Goal: Task Accomplishment & Management: Complete application form

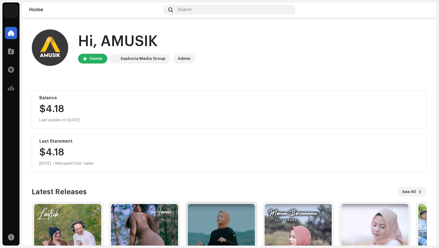
scroll to position [54, 0]
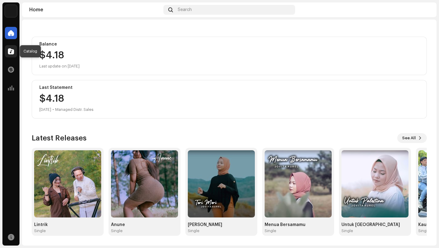
click at [11, 52] on span at bounding box center [11, 51] width 6 height 5
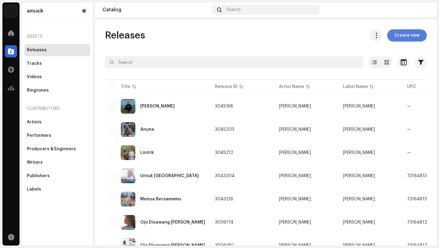
click at [403, 35] on span "Create new" at bounding box center [407, 35] width 25 height 12
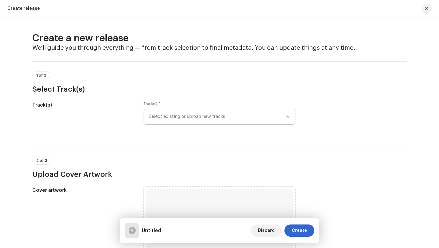
click at [286, 116] on icon "dropdown trigger" at bounding box center [288, 116] width 4 height 4
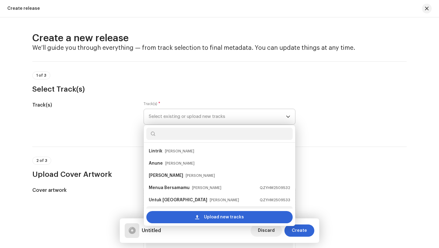
scroll to position [10, 0]
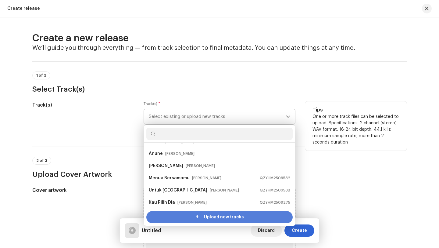
click at [208, 217] on span "Upload new tracks" at bounding box center [224, 217] width 40 height 12
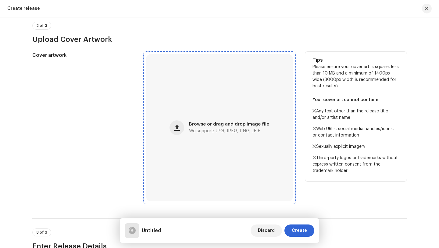
scroll to position [182, 0]
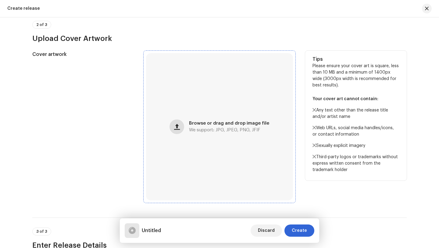
click at [178, 126] on span "button" at bounding box center [177, 126] width 6 height 5
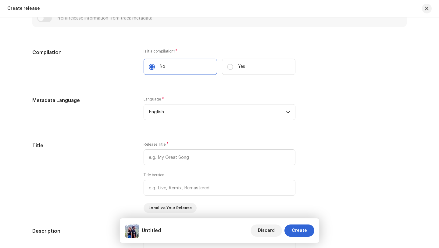
scroll to position [428, 0]
click at [170, 113] on span "English" at bounding box center [217, 112] width 137 height 15
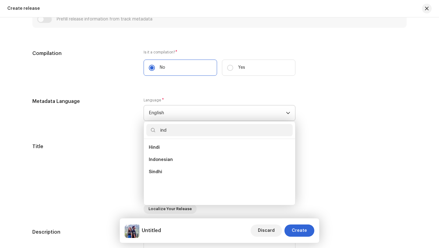
scroll to position [0, 0]
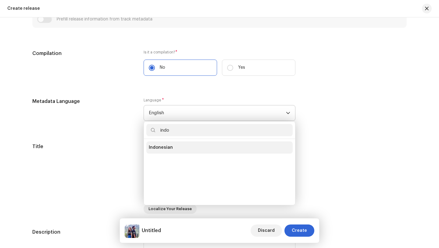
type input "indo"
click at [168, 148] on span "Indonesian" at bounding box center [161, 147] width 24 height 6
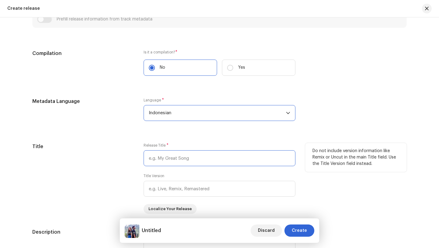
click at [177, 161] on input "text" at bounding box center [220, 158] width 152 height 16
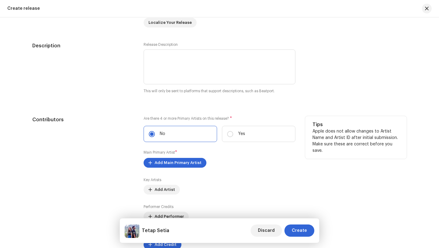
scroll to position [621, 0]
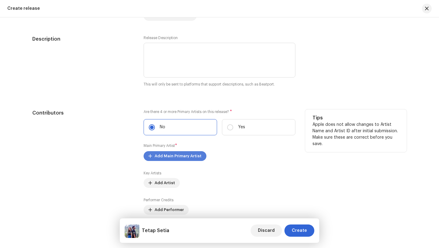
type input "Tetap Setia"
click at [171, 157] on span "Add Main Primary Artist" at bounding box center [178, 156] width 47 height 12
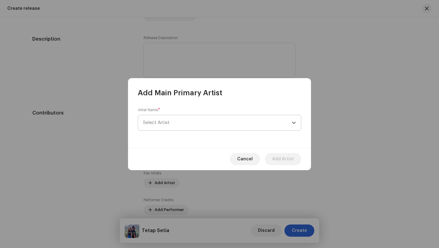
click at [167, 124] on span "Select Artist" at bounding box center [156, 122] width 27 height 5
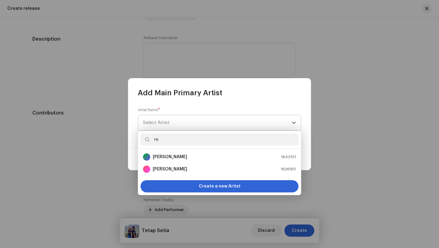
type input "rez"
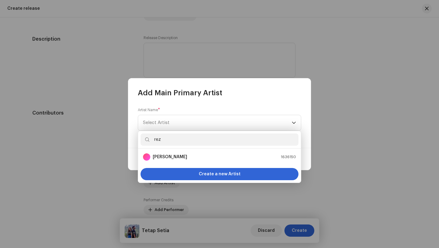
click at [167, 158] on strong "[PERSON_NAME]" at bounding box center [170, 157] width 34 height 6
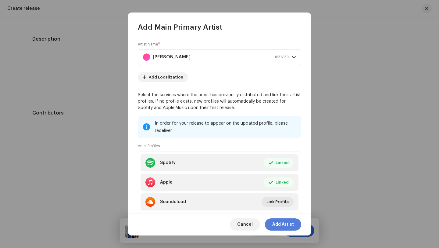
click at [282, 224] on span "Add Artist" at bounding box center [283, 224] width 22 height 12
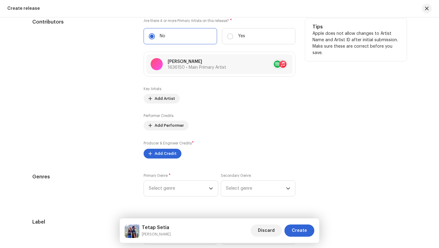
scroll to position [714, 0]
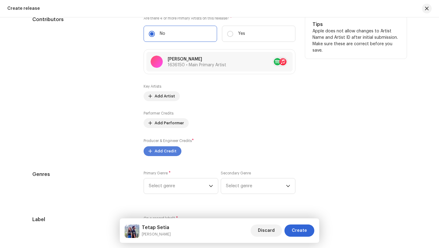
click at [160, 151] on span "Add Credit" at bounding box center [166, 151] width 22 height 12
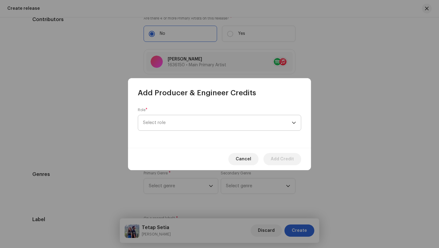
click at [172, 121] on span "Select role" at bounding box center [217, 122] width 149 height 15
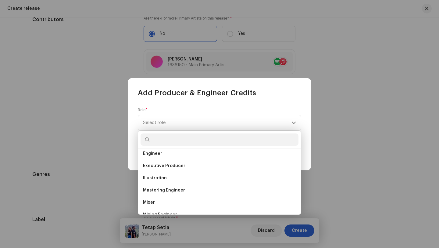
scroll to position [138, 0]
click at [158, 165] on span "Executive Producer" at bounding box center [164, 165] width 42 height 6
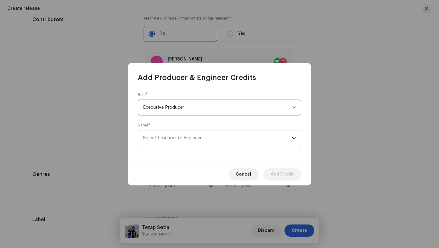
click at [166, 138] on span "Select Producer or Engineer" at bounding box center [172, 137] width 59 height 5
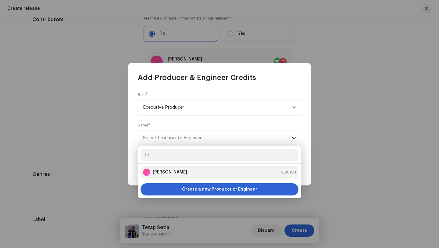
click at [169, 172] on strong "[PERSON_NAME]" at bounding box center [170, 172] width 34 height 6
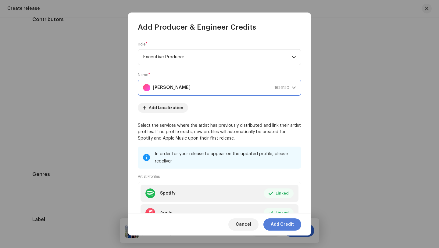
click at [283, 223] on span "Add Credit" at bounding box center [282, 224] width 23 height 12
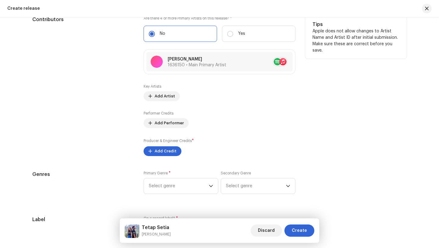
scroll to position [758, 0]
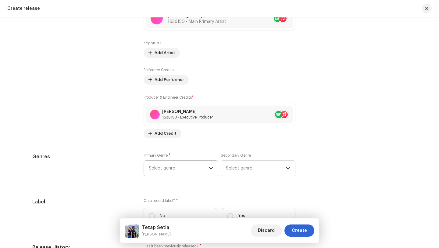
click at [209, 169] on icon "dropdown trigger" at bounding box center [211, 168] width 4 height 2
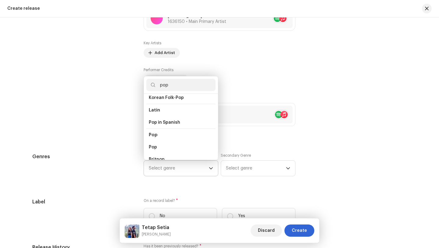
scroll to position [198, 0]
type input "pop"
click at [154, 141] on span "Pop" at bounding box center [153, 143] width 8 height 6
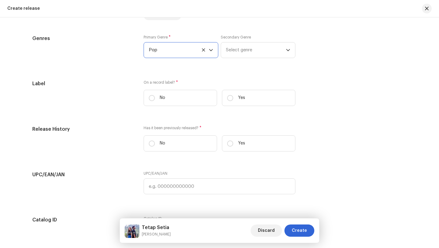
scroll to position [885, 0]
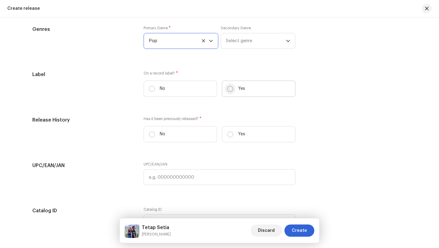
click at [230, 90] on input "Yes" at bounding box center [230, 89] width 6 height 6
radio input "true"
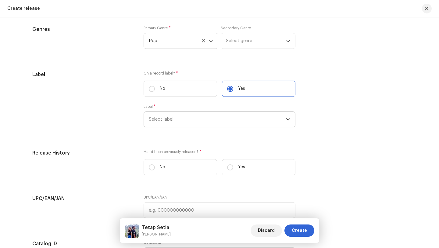
click at [157, 121] on span "Select label" at bounding box center [217, 119] width 137 height 15
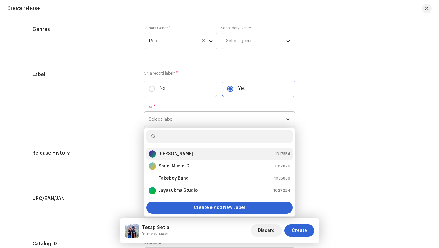
click at [168, 156] on strong "[PERSON_NAME]" at bounding box center [176, 154] width 34 height 6
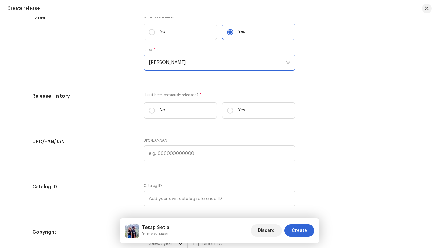
scroll to position [941, 0]
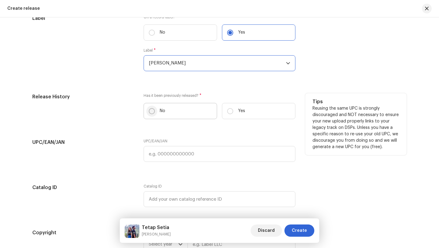
click at [150, 112] on input "No" at bounding box center [152, 111] width 6 height 6
radio input "true"
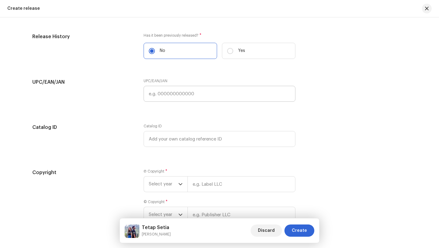
scroll to position [1021, 0]
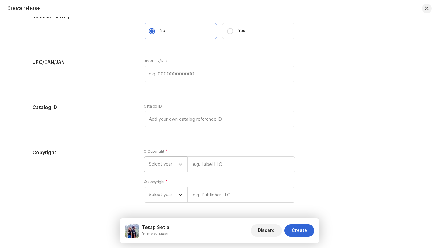
click at [179, 165] on icon "dropdown trigger" at bounding box center [180, 164] width 4 height 4
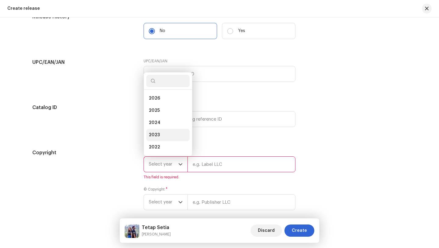
scroll to position [10, 0]
click at [151, 103] on span "2025" at bounding box center [154, 101] width 11 height 6
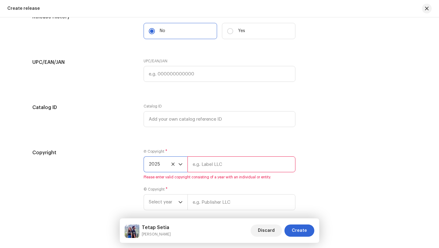
click at [195, 170] on input "text" at bounding box center [242, 164] width 108 height 16
type input "[PERSON_NAME]"
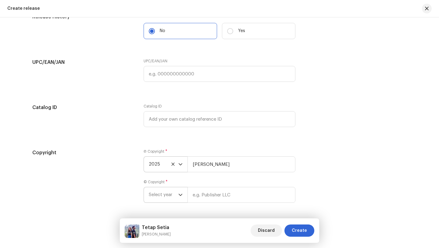
click at [179, 196] on icon "dropdown trigger" at bounding box center [181, 195] width 4 height 2
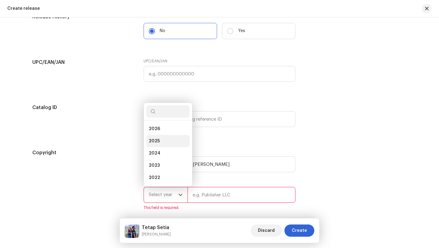
click at [153, 141] on span "2025" at bounding box center [154, 141] width 11 height 6
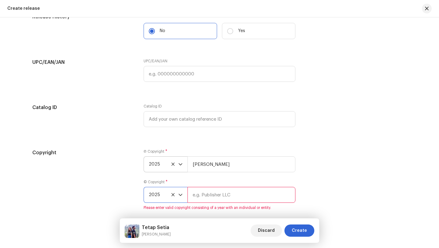
click at [195, 197] on input "text" at bounding box center [242, 195] width 108 height 16
type input "[PERSON_NAME]"
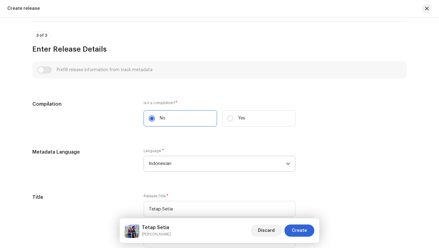
scroll to position [0, 0]
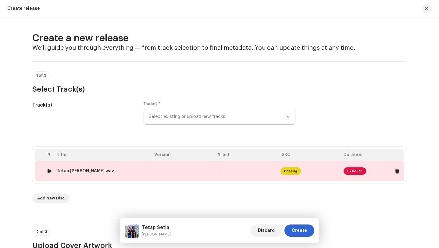
click at [260, 171] on td "—" at bounding box center [246, 171] width 63 height 20
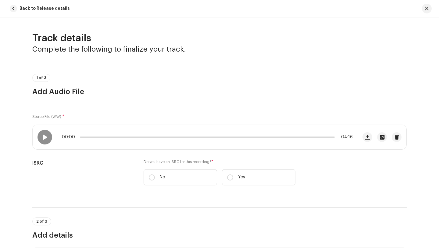
scroll to position [41, 0]
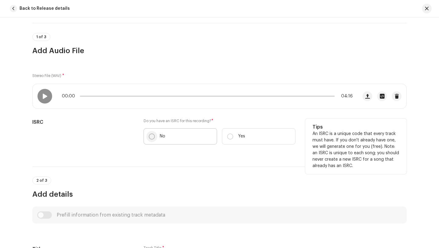
click at [151, 136] on input "No" at bounding box center [152, 136] width 6 height 6
radio input "true"
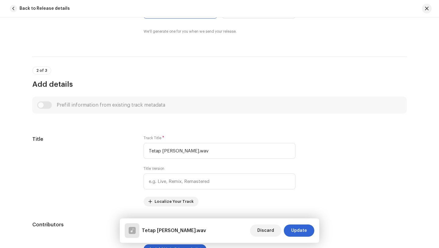
scroll to position [197, 0]
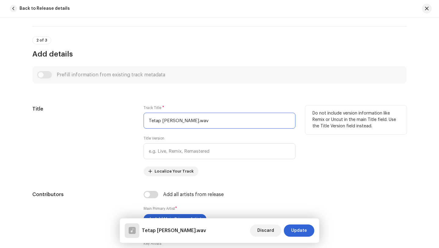
drag, startPoint x: 210, startPoint y: 120, endPoint x: 134, endPoint y: 123, distance: 75.7
click at [134, 123] on div "Title Track Title * Tetap Setia - Reza Efendi.wav Title Version Localize Your T…" at bounding box center [219, 140] width 374 height 71
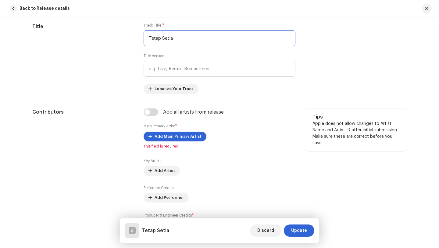
scroll to position [289, 0]
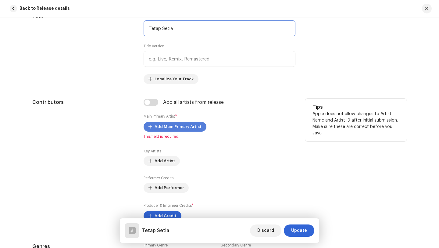
type input "Tetap Setia"
click at [172, 127] on span "Add Main Primary Artist" at bounding box center [178, 126] width 47 height 12
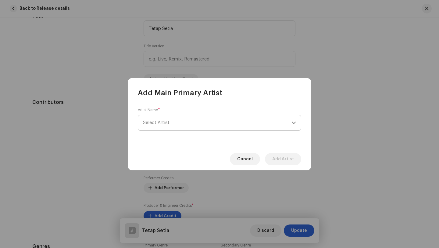
click at [182, 123] on span "Select Artist" at bounding box center [217, 122] width 149 height 15
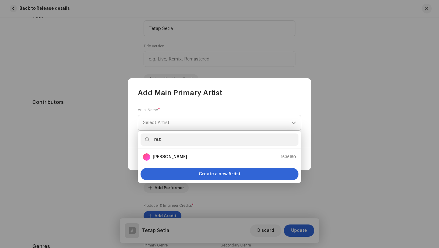
type input "reza"
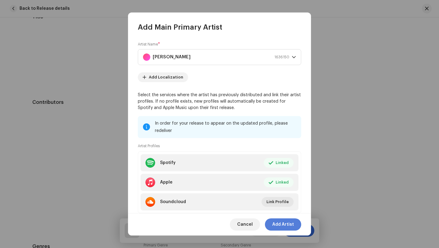
click at [283, 224] on span "Add Artist" at bounding box center [283, 224] width 22 height 12
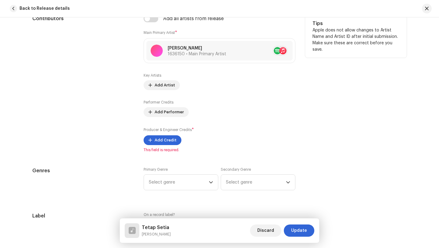
scroll to position [374, 0]
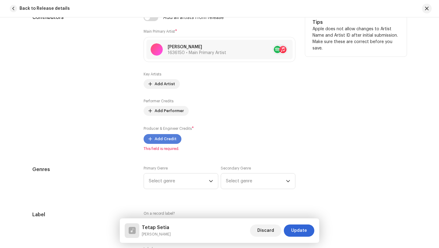
click at [156, 139] on span "Add Credit" at bounding box center [166, 139] width 22 height 12
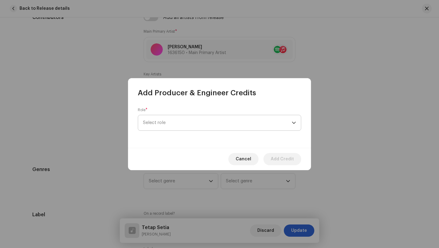
click at [184, 123] on span "Select role" at bounding box center [217, 122] width 149 height 15
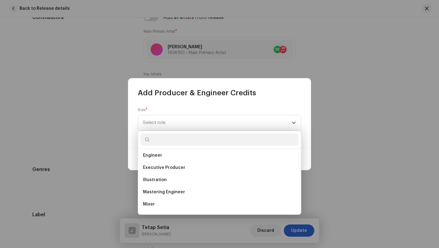
scroll to position [135, 0]
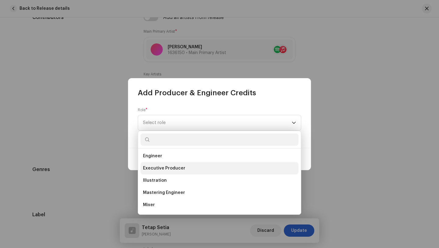
click at [159, 169] on span "Executive Producer" at bounding box center [164, 168] width 42 height 6
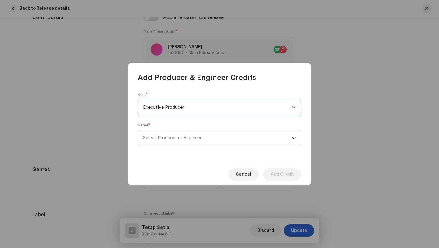
click at [169, 141] on span "Select Producer or Engineer" at bounding box center [217, 137] width 149 height 15
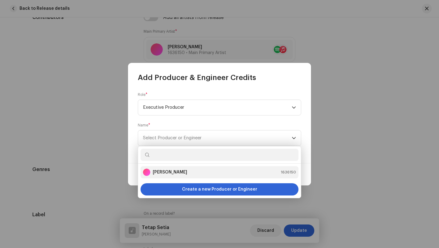
click at [164, 174] on strong "[PERSON_NAME]" at bounding box center [170, 172] width 34 height 6
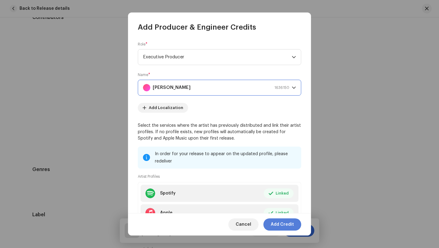
click at [282, 225] on span "Add Credit" at bounding box center [282, 224] width 23 height 12
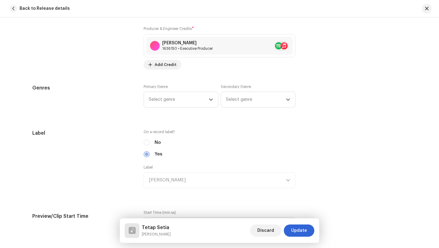
scroll to position [474, 0]
click at [210, 98] on icon "dropdown trigger" at bounding box center [211, 99] width 4 height 4
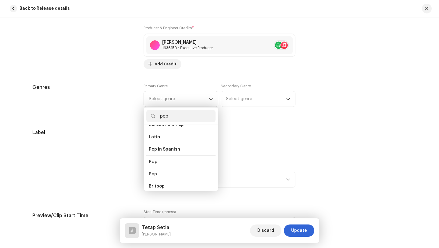
scroll to position [215, 0]
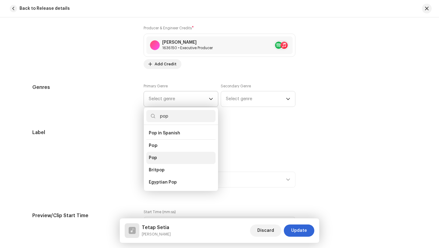
type input "pop"
click at [151, 155] on span "Pop" at bounding box center [153, 158] width 8 height 6
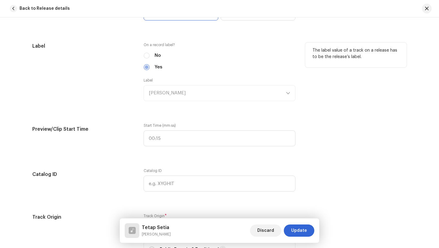
scroll to position [562, 0]
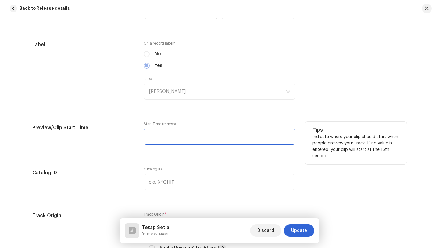
drag, startPoint x: 163, startPoint y: 137, endPoint x: 144, endPoint y: 137, distance: 19.2
click at [144, 137] on input ":" at bounding box center [220, 137] width 152 height 16
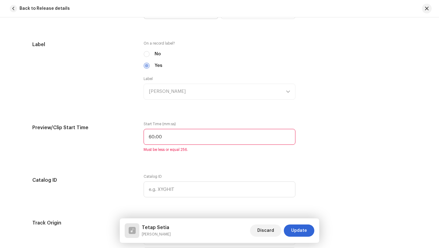
click at [247, 162] on div "Track details Complete the following to finalize your track. 1 of 3 Add Audio F…" at bounding box center [220, 153] width 394 height 1366
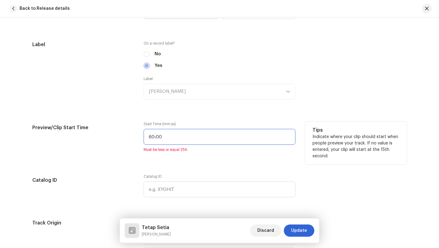
click at [162, 137] on input "60:00" at bounding box center [220, 137] width 152 height 16
drag, startPoint x: 162, startPoint y: 137, endPoint x: 139, endPoint y: 138, distance: 23.2
click at [139, 138] on div "Preview/Clip Start Time Start Time (mm:ss) 60:00 Must be less or equal 256. Tip…" at bounding box center [219, 140] width 374 height 38
drag, startPoint x: 163, startPoint y: 138, endPoint x: 143, endPoint y: 138, distance: 20.1
click at [144, 138] on input "60:00" at bounding box center [220, 137] width 152 height 16
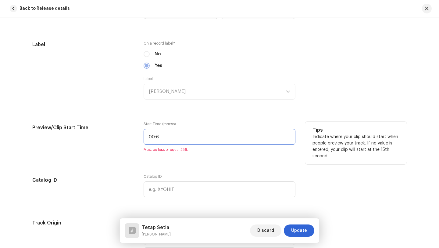
type input "00:60"
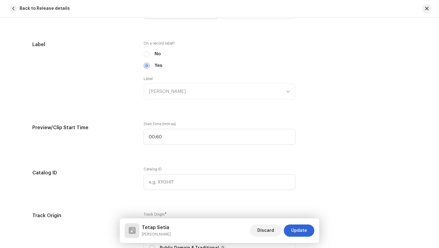
click at [201, 163] on div "Track details Complete the following to finalize your track. 1 of 3 Add Audio F…" at bounding box center [220, 149] width 394 height 1359
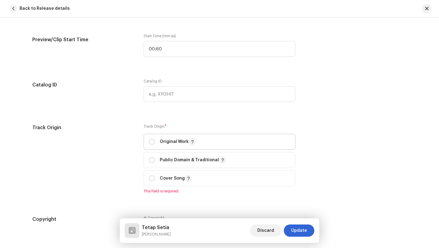
scroll to position [651, 0]
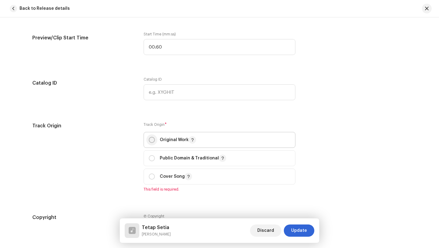
click at [150, 140] on input "radio" at bounding box center [152, 140] width 6 height 6
radio input "true"
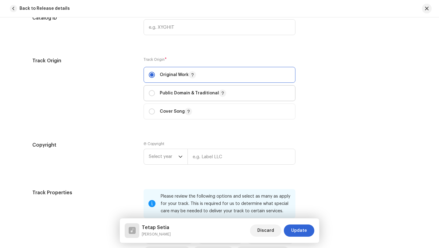
scroll to position [722, 0]
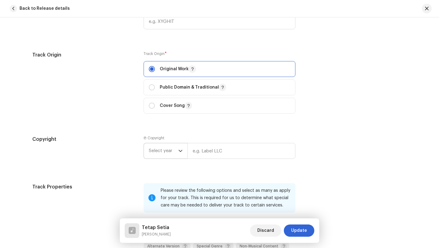
click at [179, 151] on icon "dropdown trigger" at bounding box center [180, 150] width 4 height 4
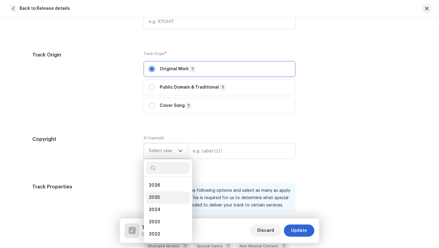
click at [155, 200] on span "2025" at bounding box center [154, 197] width 11 height 6
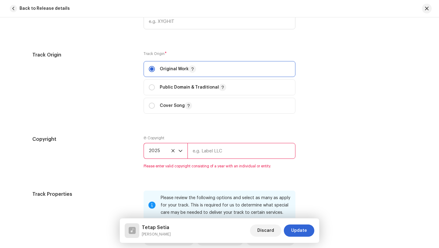
click at [198, 152] on input "text" at bounding box center [242, 151] width 108 height 16
type input "[PERSON_NAME]"
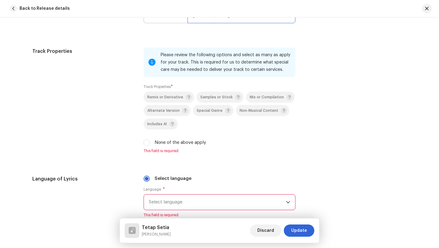
scroll to position [863, 0]
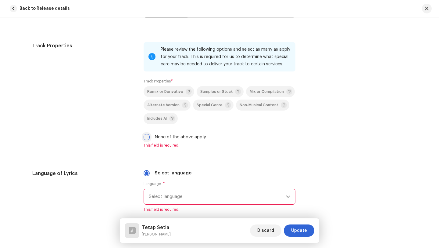
click at [145, 138] on input "None of the above apply" at bounding box center [147, 137] width 6 height 6
checkbox input "true"
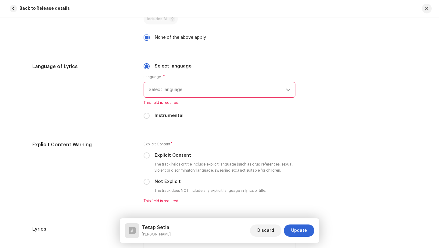
scroll to position [966, 0]
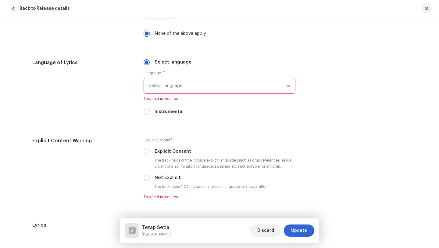
click at [187, 87] on span "Select language" at bounding box center [217, 85] width 137 height 15
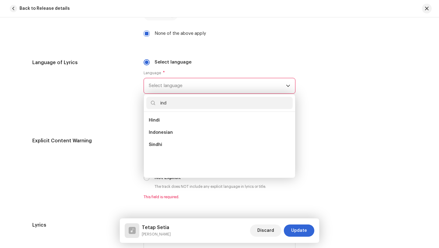
scroll to position [0, 0]
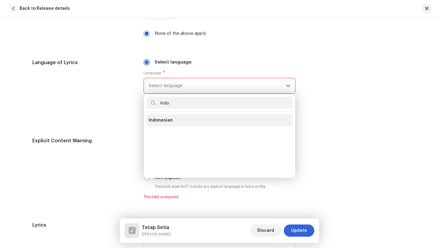
type input "indo"
click at [174, 122] on li "Indonesian" at bounding box center [219, 120] width 146 height 12
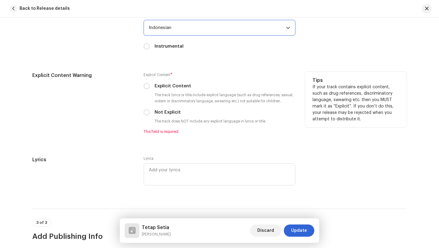
scroll to position [1025, 0]
click at [145, 113] on input "Not Explicit" at bounding box center [147, 112] width 6 height 6
radio input "true"
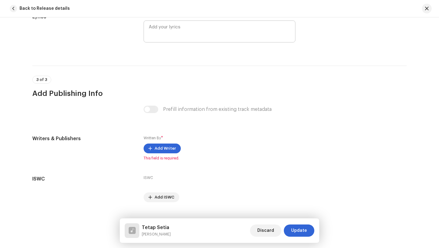
scroll to position [1167, 0]
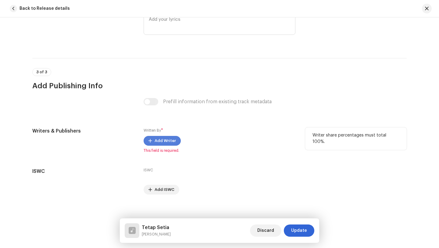
click at [158, 142] on span "Add Writer" at bounding box center [165, 140] width 21 height 12
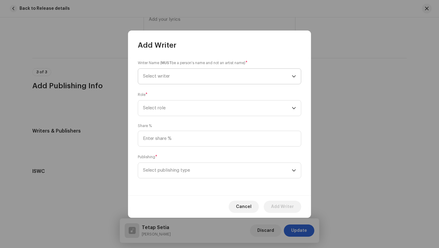
click at [173, 75] on span "Select writer" at bounding box center [217, 76] width 149 height 15
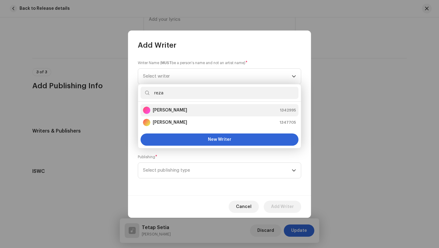
type input "reza"
click at [169, 110] on strong "[PERSON_NAME]" at bounding box center [170, 110] width 34 height 6
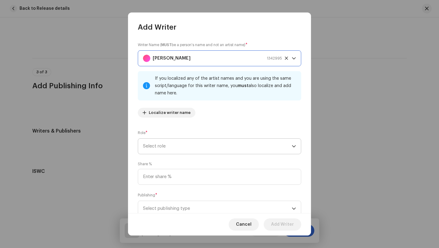
click at [171, 147] on span "Select role" at bounding box center [217, 145] width 149 height 15
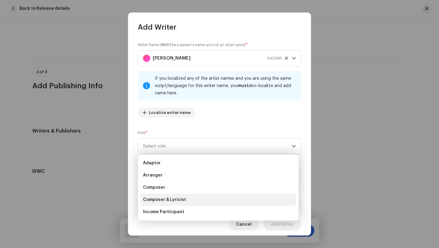
click at [172, 202] on span "Composer & Lyricist" at bounding box center [164, 199] width 43 height 6
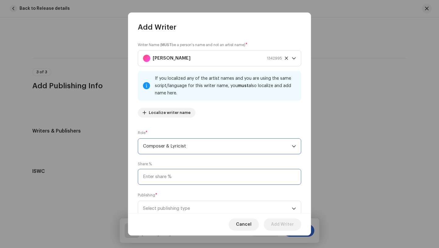
click at [193, 177] on input at bounding box center [219, 177] width 163 height 16
type input "100.00"
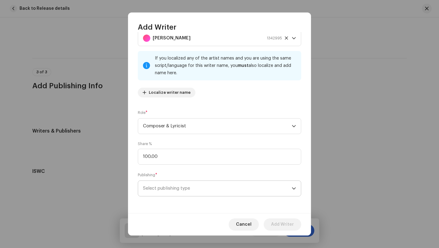
click at [208, 188] on span "Select publishing type" at bounding box center [217, 188] width 149 height 15
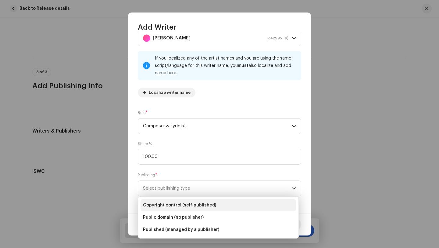
click at [180, 206] on span "Copyright control (self-published)" at bounding box center [179, 205] width 73 height 6
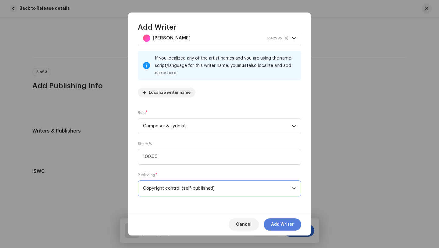
click at [281, 224] on span "Add Writer" at bounding box center [282, 224] width 23 height 12
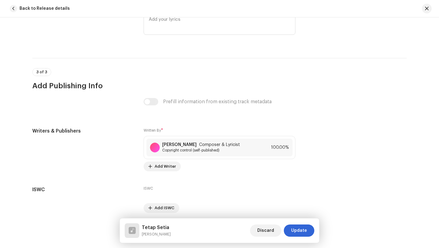
scroll to position [1192, 0]
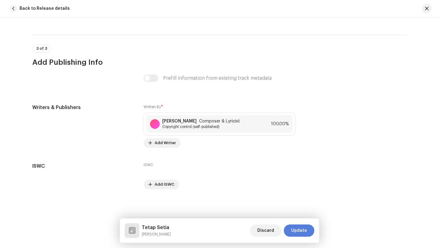
click at [300, 230] on span "Update" at bounding box center [299, 230] width 16 height 12
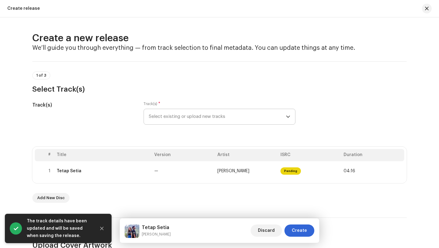
click at [300, 230] on span "Create" at bounding box center [299, 230] width 15 height 12
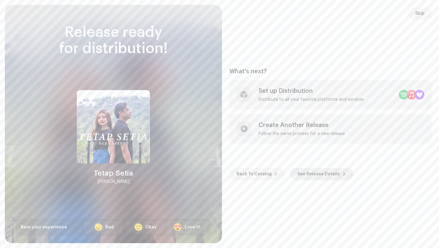
click at [316, 173] on span "See Release Details" at bounding box center [318, 174] width 43 height 12
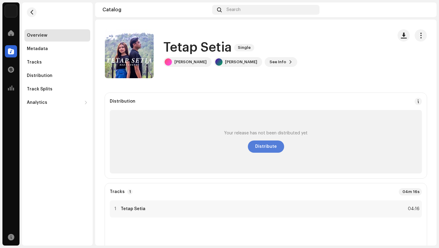
click at [264, 147] on span "Distribute" at bounding box center [266, 146] width 22 height 12
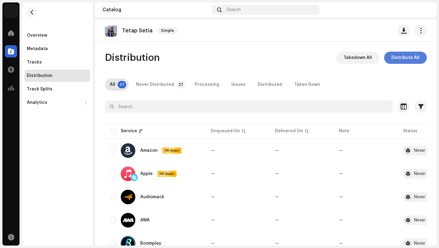
click at [403, 58] on span "Distribute All" at bounding box center [406, 58] width 28 height 12
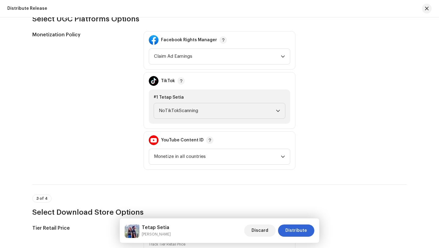
scroll to position [640, 0]
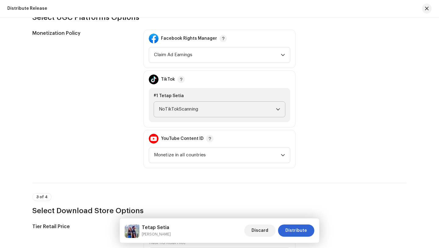
click at [198, 108] on span "NoTikTokScanning" at bounding box center [217, 109] width 117 height 15
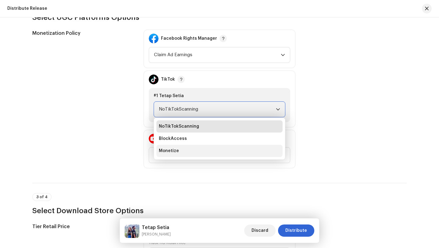
click at [168, 149] on span "Monetize" at bounding box center [169, 151] width 20 height 6
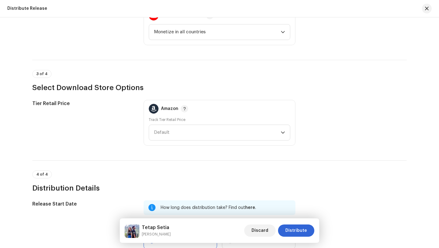
scroll to position [803, 0]
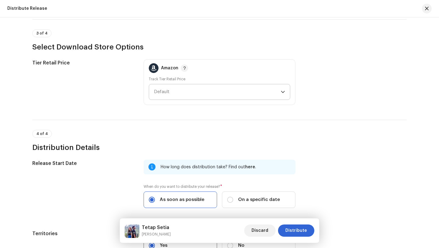
click at [184, 89] on span "Default" at bounding box center [217, 91] width 127 height 15
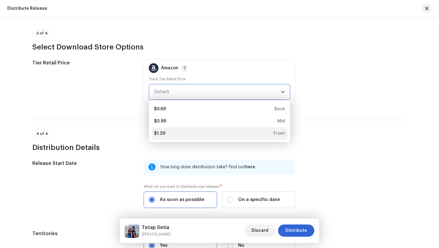
click at [161, 134] on div "$1.29" at bounding box center [159, 133] width 11 height 6
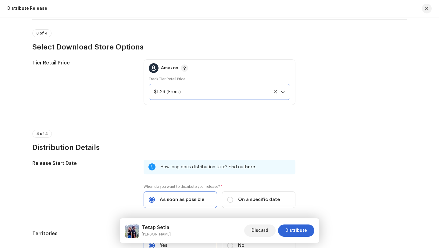
scroll to position [875, 0]
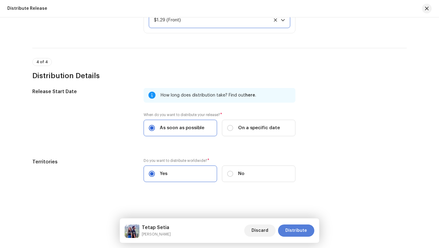
click at [294, 230] on span "Distribute" at bounding box center [296, 230] width 22 height 12
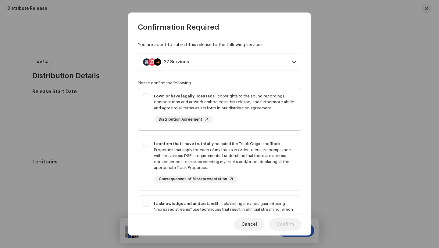
click at [244, 98] on div "I own or have legally licensed all copyrights to the sound recordings, composit…" at bounding box center [225, 102] width 142 height 18
checkbox input "true"
click at [245, 151] on div "I confirm that I have truthfully indicated the Track Origin and Track Propertie…" at bounding box center [225, 156] width 142 height 30
checkbox input "true"
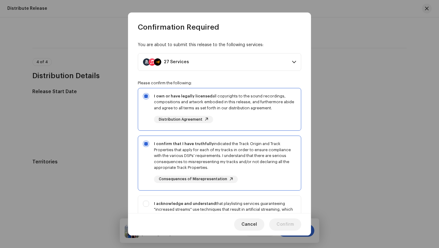
scroll to position [82, 0]
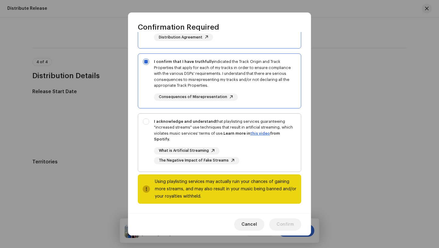
click at [224, 125] on div "I acknowledge and understand that playlisting services guaranteeing "increased …" at bounding box center [225, 130] width 142 height 24
checkbox input "true"
click at [283, 224] on span "Confirm" at bounding box center [285, 224] width 17 height 12
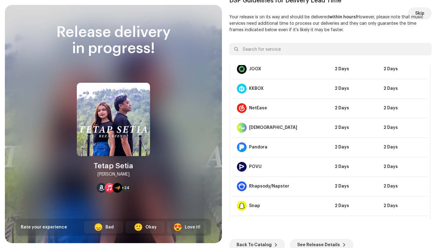
scroll to position [295, 0]
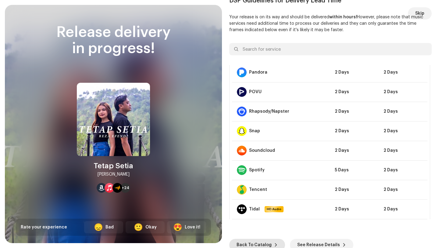
click at [249, 243] on span "Back To Catalog" at bounding box center [254, 244] width 35 height 12
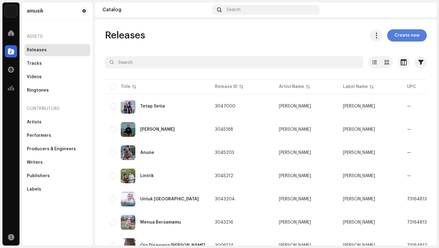
click at [401, 34] on span "Create new" at bounding box center [407, 35] width 25 height 12
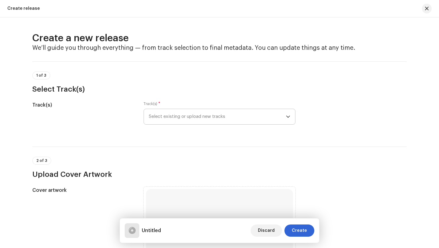
click at [236, 115] on span "Select existing or upload new tracks" at bounding box center [217, 116] width 137 height 15
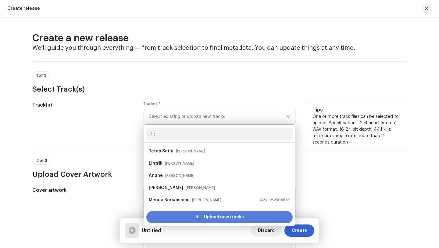
scroll to position [10, 0]
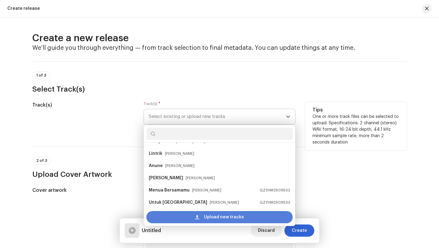
click at [216, 217] on span "Upload new tracks" at bounding box center [224, 217] width 40 height 12
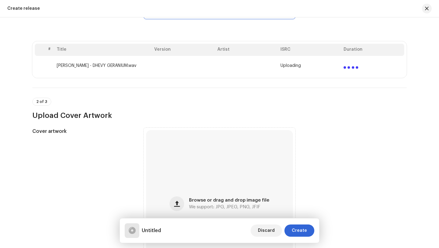
scroll to position [123, 0]
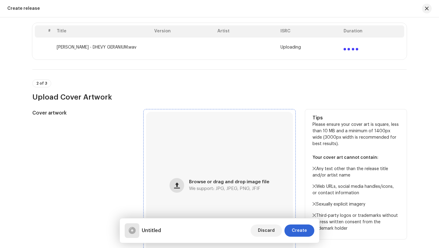
click at [177, 185] on span "button" at bounding box center [177, 185] width 6 height 5
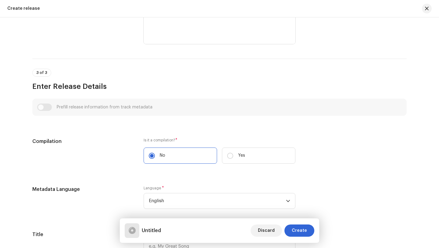
scroll to position [384, 0]
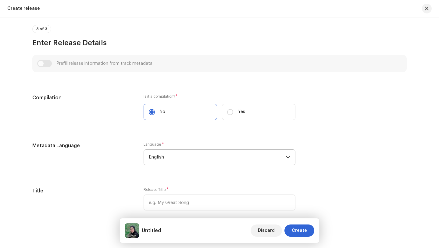
click at [194, 158] on span "English" at bounding box center [217, 156] width 137 height 15
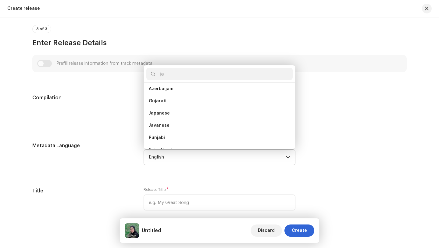
scroll to position [0, 0]
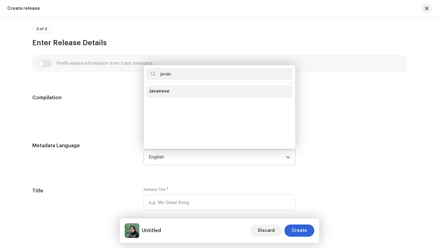
type input "javan"
click at [158, 89] on span "Javanese" at bounding box center [159, 91] width 21 height 6
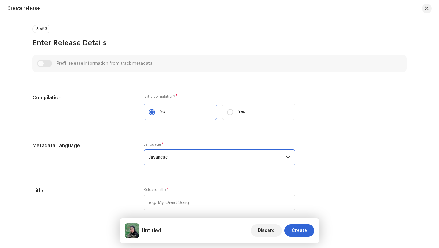
scroll to position [459, 0]
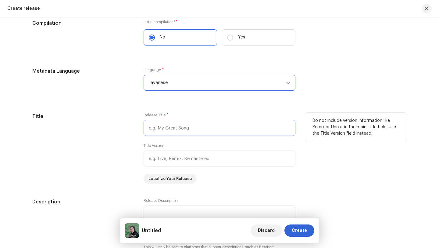
click at [193, 127] on input "text" at bounding box center [220, 128] width 152 height 16
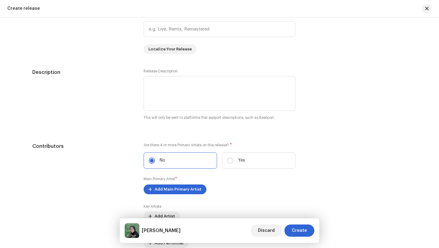
scroll to position [597, 0]
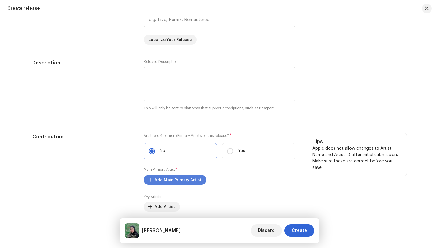
type input "[PERSON_NAME]"
click at [182, 180] on span "Add Main Primary Artist" at bounding box center [178, 179] width 47 height 12
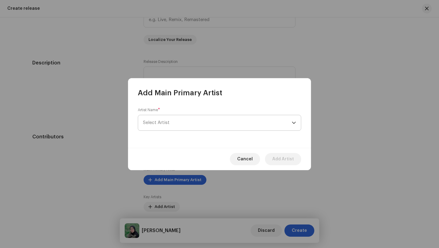
click at [169, 120] on span "Select Artist" at bounding box center [217, 122] width 149 height 15
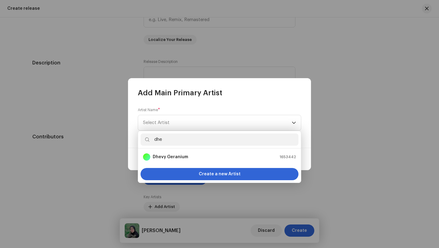
type input "dhev"
click at [169, 153] on div "Dhevy Geranium" at bounding box center [165, 156] width 45 height 7
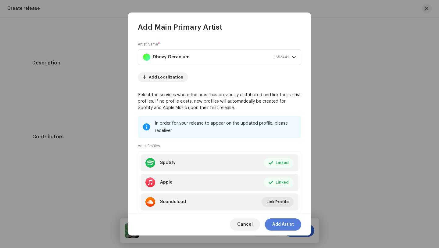
click at [283, 223] on span "Add Artist" at bounding box center [283, 224] width 22 height 12
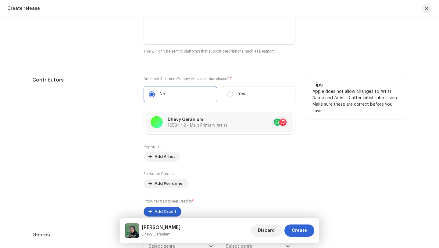
scroll to position [706, 0]
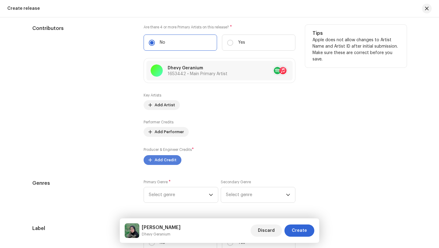
click at [158, 160] on span "Add Credit" at bounding box center [166, 160] width 22 height 12
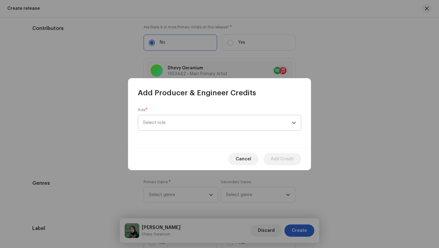
click at [169, 120] on span "Select role" at bounding box center [217, 122] width 149 height 15
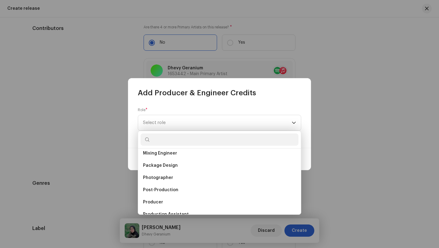
scroll to position [205, 0]
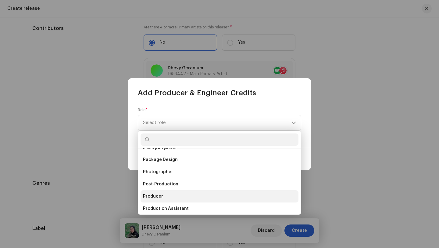
click at [154, 196] on span "Producer" at bounding box center [153, 196] width 20 height 6
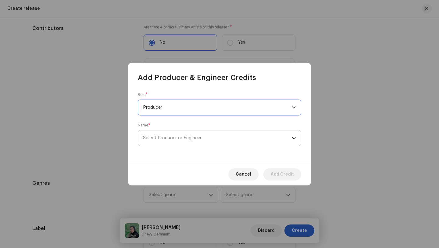
click at [197, 139] on span "Select Producer or Engineer" at bounding box center [172, 137] width 59 height 5
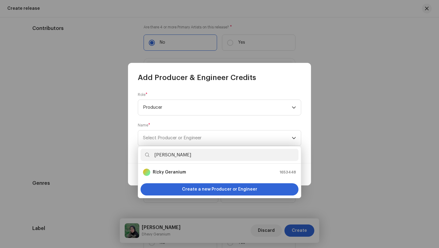
type input "rizk"
click at [167, 173] on strong "Rizky Geranium" at bounding box center [169, 172] width 33 height 6
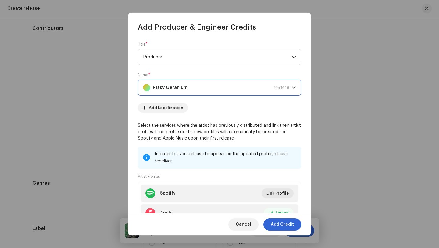
scroll to position [48, 0]
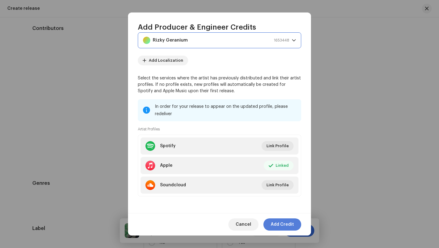
click at [282, 224] on span "Add Credit" at bounding box center [282, 224] width 23 height 12
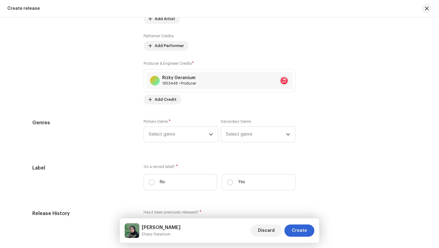
scroll to position [794, 0]
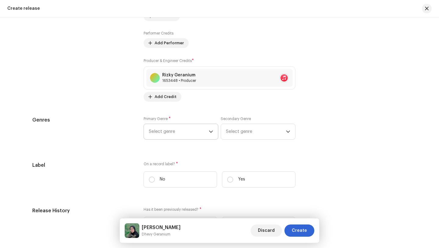
click at [209, 132] on icon "dropdown trigger" at bounding box center [211, 131] width 4 height 4
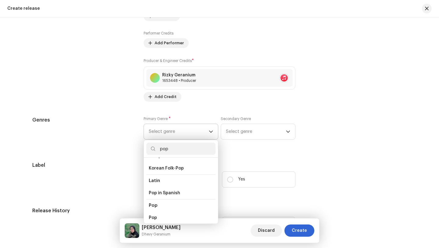
scroll to position [204, 0]
type input "pop"
click at [152, 198] on span "Pop" at bounding box center [153, 201] width 8 height 6
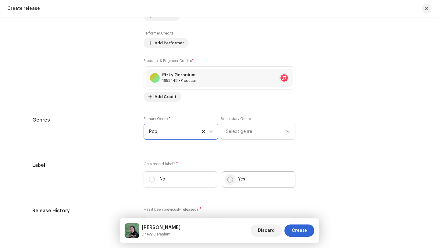
click at [229, 181] on input "Yes" at bounding box center [230, 179] width 6 height 6
radio input "true"
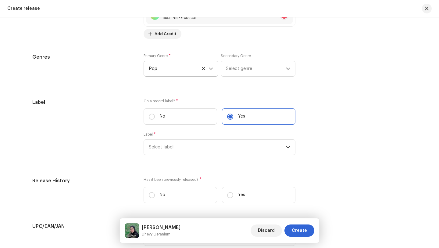
scroll to position [869, 0]
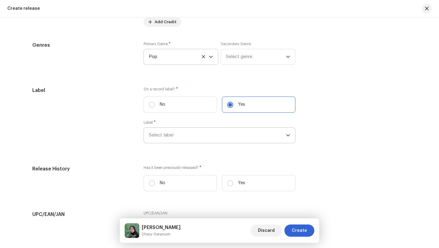
click at [193, 135] on span "Select label" at bounding box center [217, 134] width 137 height 15
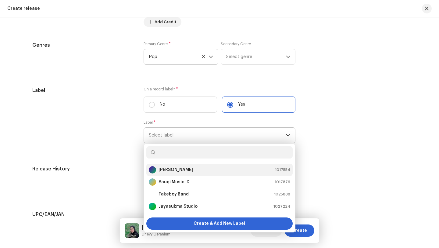
click at [167, 173] on strong "[PERSON_NAME]" at bounding box center [176, 169] width 34 height 6
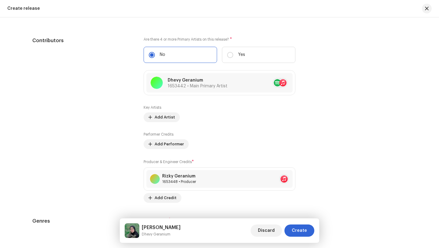
scroll to position [691, 0]
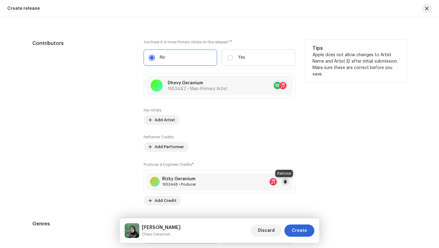
click at [284, 183] on span at bounding box center [286, 181] width 4 height 5
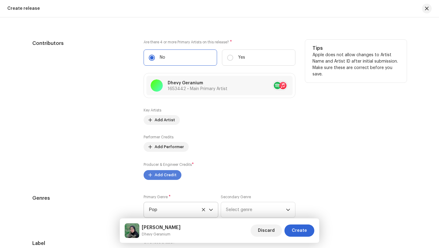
click at [158, 175] on span "Add Credit" at bounding box center [166, 175] width 22 height 12
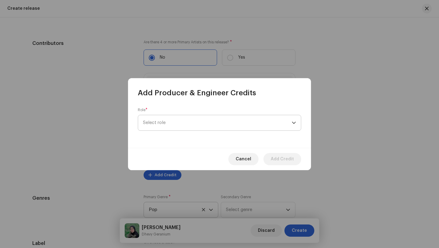
click at [166, 123] on span "Select role" at bounding box center [217, 122] width 149 height 15
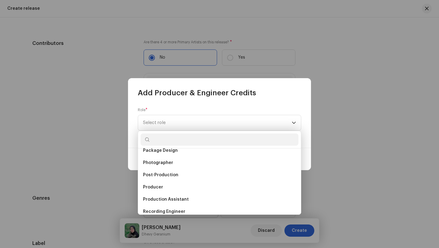
scroll to position [224, 0]
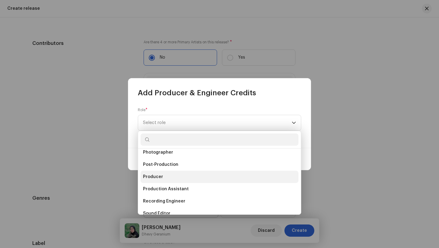
click at [148, 175] on span "Producer" at bounding box center [153, 176] width 20 height 6
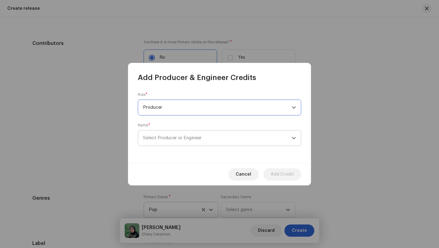
click at [174, 137] on span "Select Producer or Engineer" at bounding box center [172, 137] width 59 height 5
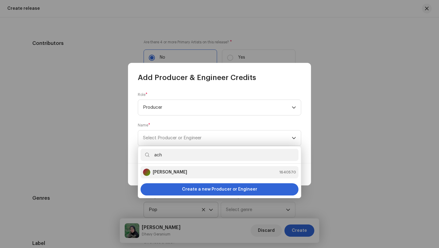
type input "ach"
click at [170, 171] on strong "Achmad Afandi" at bounding box center [170, 172] width 34 height 6
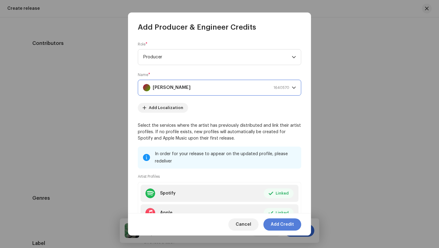
click at [285, 225] on span "Add Credit" at bounding box center [282, 224] width 23 height 12
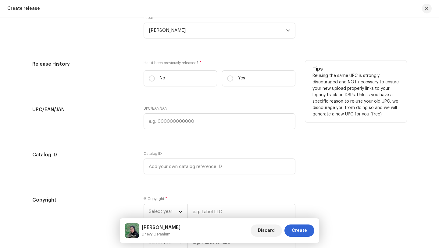
scroll to position [974, 0]
click at [150, 79] on input "No" at bounding box center [152, 78] width 6 height 6
radio input "true"
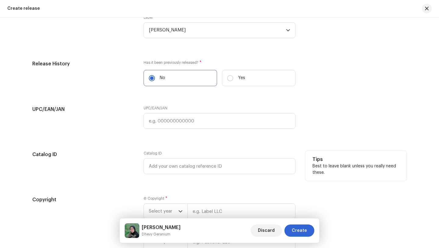
scroll to position [1044, 0]
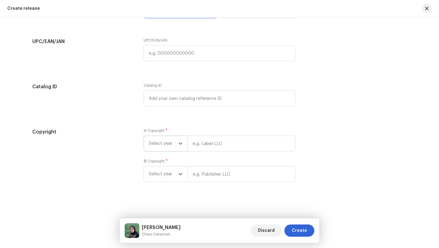
click at [178, 141] on icon "dropdown trigger" at bounding box center [180, 143] width 4 height 4
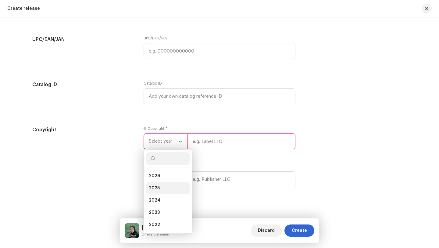
click at [153, 190] on span "2025" at bounding box center [154, 188] width 11 height 6
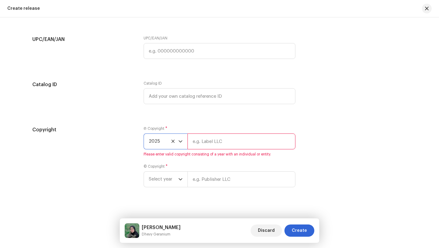
click at [193, 144] on input "text" at bounding box center [242, 141] width 108 height 16
type input "[PERSON_NAME]"
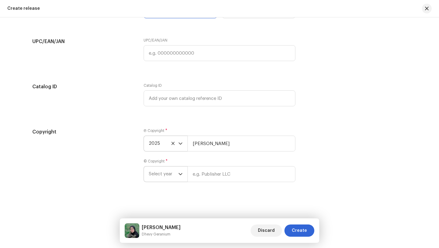
click at [179, 174] on icon "dropdown trigger" at bounding box center [181, 174] width 4 height 2
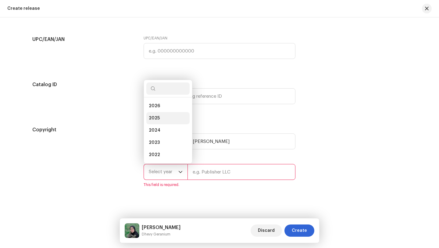
click at [151, 119] on span "2025" at bounding box center [154, 118] width 11 height 6
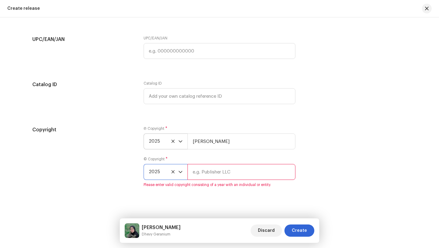
click at [193, 173] on input "text" at bounding box center [242, 172] width 108 height 16
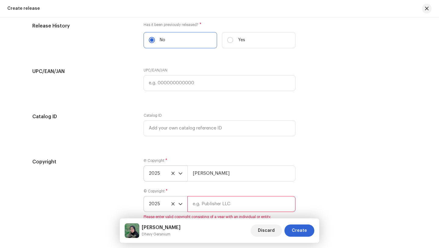
scroll to position [1075, 0]
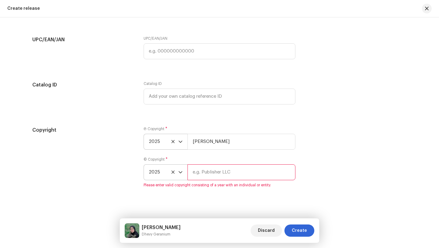
type input "[PERSON_NAME]"
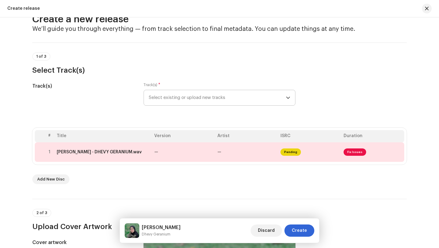
scroll to position [0, 0]
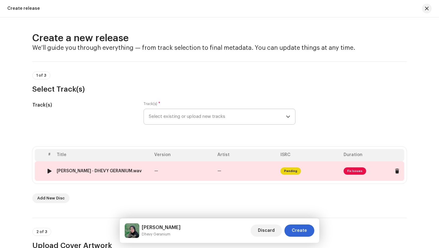
click at [248, 170] on td "—" at bounding box center [246, 171] width 63 height 20
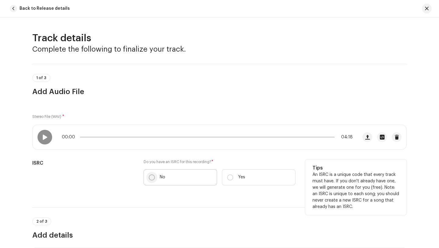
click at [150, 176] on input "No" at bounding box center [152, 177] width 6 height 6
radio input "true"
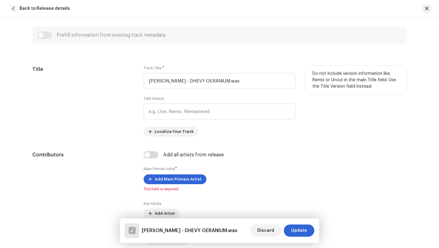
scroll to position [238, 0]
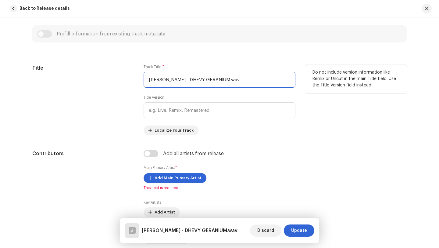
drag, startPoint x: 242, startPoint y: 81, endPoint x: 123, endPoint y: 82, distance: 118.3
click at [123, 82] on div "Title Track Title * JODO WONG LIYO - DHEVY GERANIUM.wav Title Version Localize …" at bounding box center [219, 99] width 374 height 71
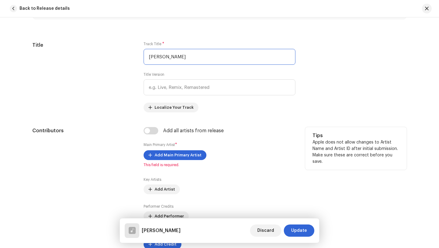
scroll to position [280, 0]
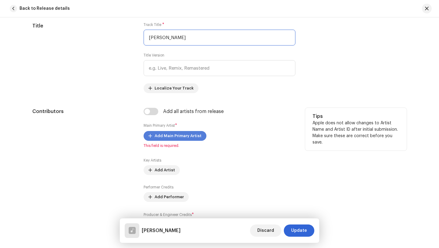
type input "[PERSON_NAME]"
click at [168, 135] on span "Add Main Primary Artist" at bounding box center [178, 136] width 47 height 12
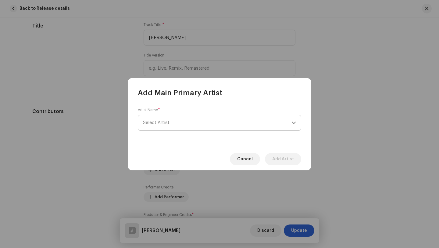
click at [175, 122] on span "Select Artist" at bounding box center [217, 122] width 149 height 15
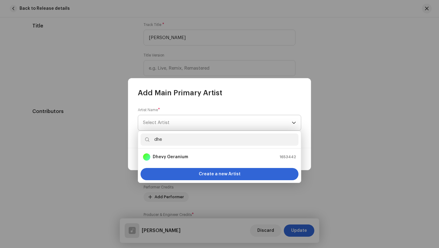
type input "dhev"
click at [181, 155] on strong "Dhevy Geranium" at bounding box center [170, 157] width 35 height 6
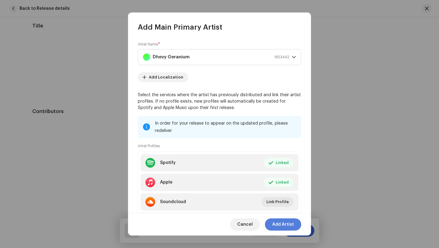
click at [280, 223] on span "Add Artist" at bounding box center [283, 224] width 22 height 12
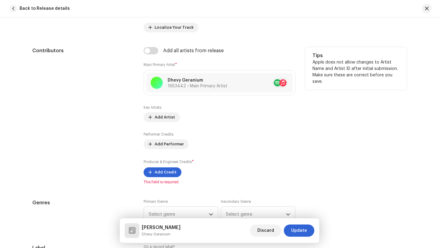
scroll to position [349, 0]
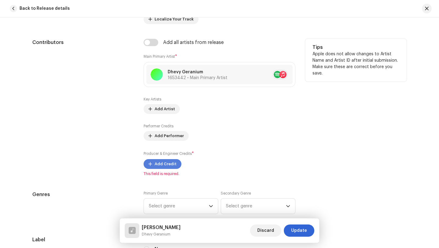
click at [159, 164] on span "Add Credit" at bounding box center [166, 164] width 22 height 12
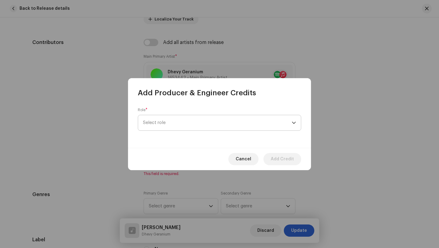
click at [187, 119] on span "Select role" at bounding box center [217, 122] width 149 height 15
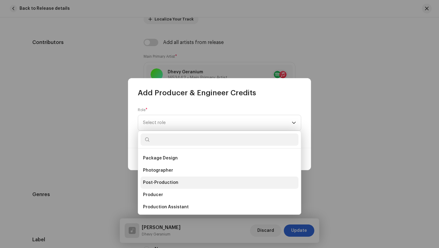
scroll to position [211, 0]
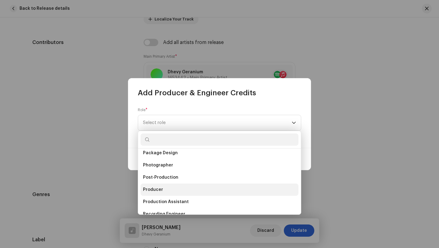
click at [158, 185] on li "Producer" at bounding box center [220, 189] width 158 height 12
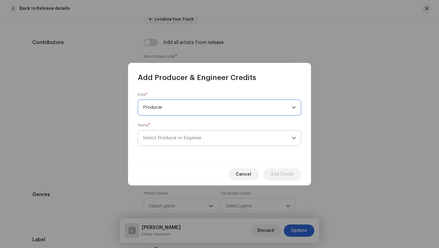
click at [181, 136] on span "Select Producer or Engineer" at bounding box center [172, 137] width 59 height 5
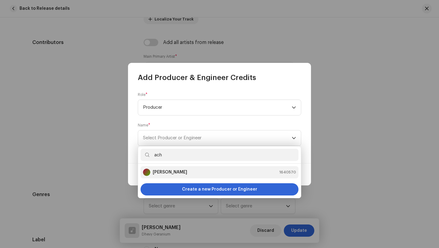
type input "ach"
click at [179, 172] on strong "Achmad Afandi" at bounding box center [170, 172] width 34 height 6
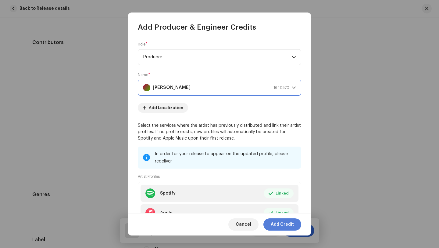
click at [282, 224] on span "Add Credit" at bounding box center [282, 224] width 23 height 12
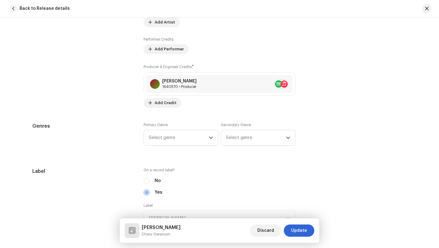
scroll to position [449, 0]
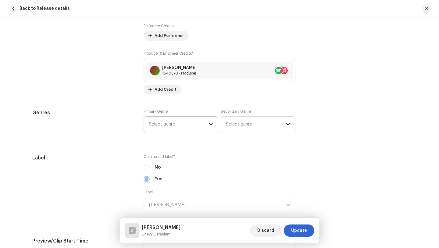
click at [211, 125] on icon "dropdown trigger" at bounding box center [211, 124] width 4 height 4
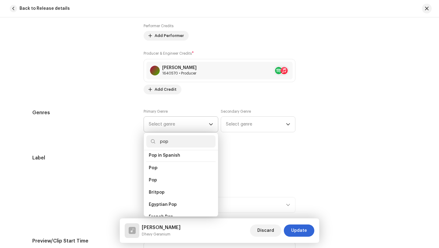
scroll to position [219, 0]
type input "pop"
click at [151, 176] on span "Pop" at bounding box center [153, 179] width 8 height 6
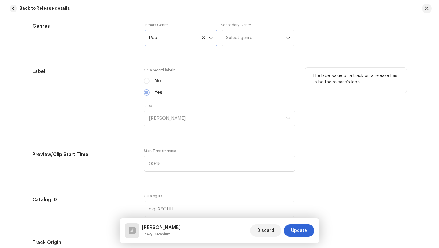
scroll to position [535, 0]
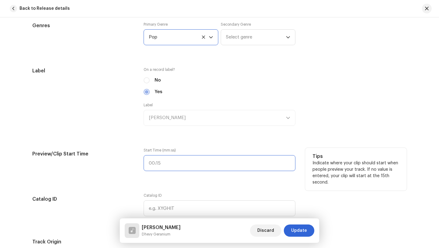
click at [170, 162] on input "text" at bounding box center [220, 163] width 152 height 16
type input "00:60"
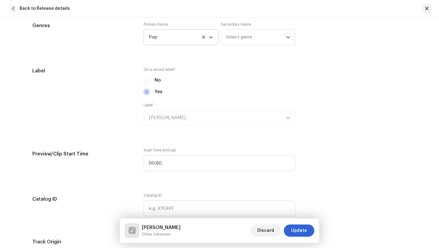
click at [266, 187] on div "Track details Complete the following to finalize your track. 1 of 3 Add Audio F…" at bounding box center [220, 176] width 394 height 1359
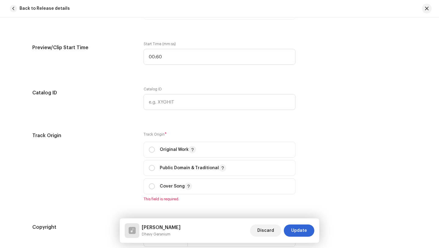
scroll to position [663, 0]
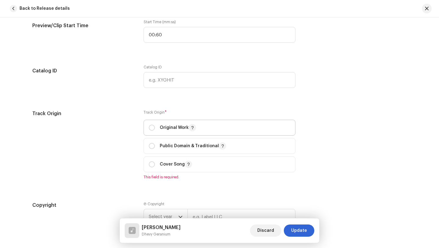
click at [166, 129] on p "Original Work" at bounding box center [178, 127] width 36 height 7
radio input "true"
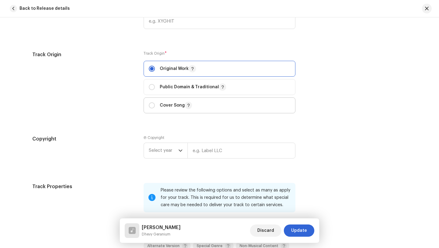
scroll to position [723, 0]
click at [179, 152] on icon "dropdown trigger" at bounding box center [180, 150] width 4 height 4
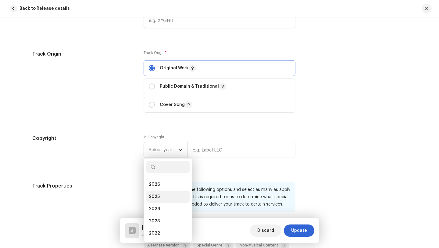
click at [152, 197] on span "2025" at bounding box center [154, 196] width 11 height 6
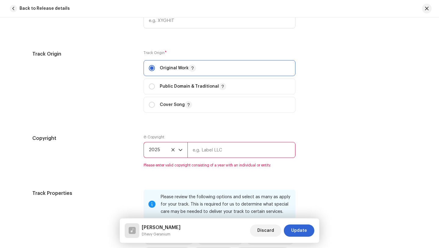
click at [198, 149] on input "text" at bounding box center [242, 150] width 108 height 16
type input "[PERSON_NAME]"
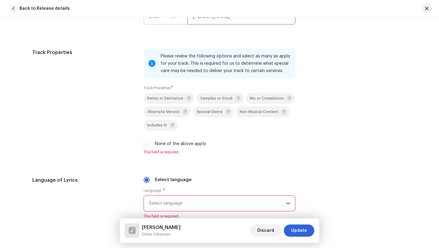
scroll to position [864, 0]
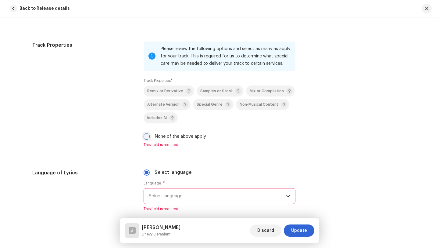
click at [145, 138] on input "None of the above apply" at bounding box center [147, 136] width 6 height 6
checkbox input "true"
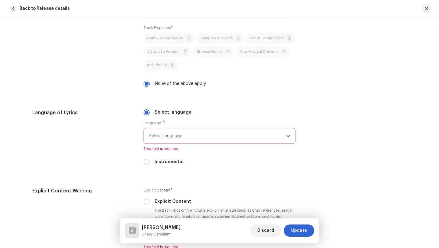
scroll to position [923, 0]
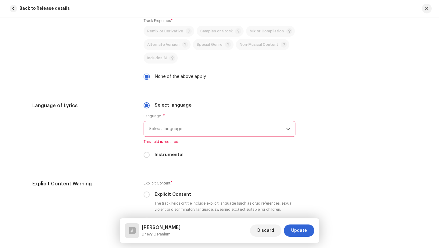
click at [179, 131] on span "Select language" at bounding box center [217, 128] width 137 height 15
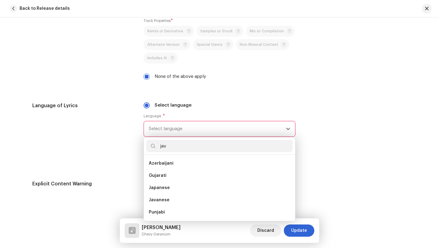
scroll to position [0, 0]
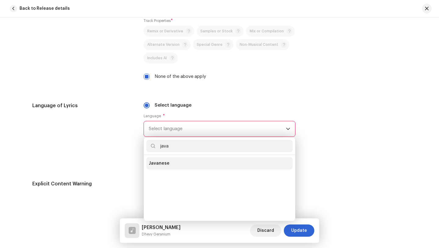
type input "java"
click at [158, 165] on span "Javanese" at bounding box center [159, 163] width 21 height 6
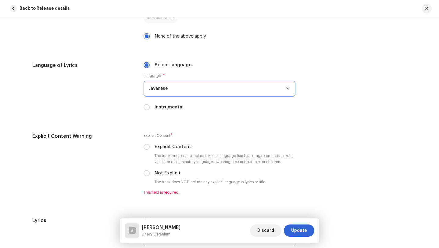
scroll to position [964, 0]
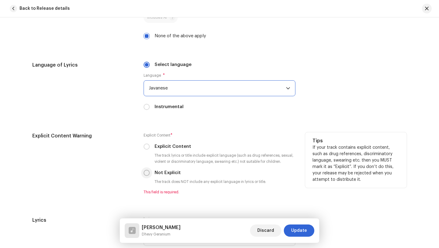
click at [145, 174] on input "Not Explicit" at bounding box center [147, 173] width 6 height 6
radio input "true"
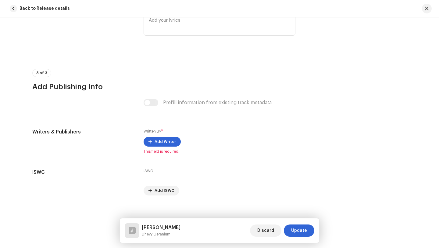
scroll to position [1174, 0]
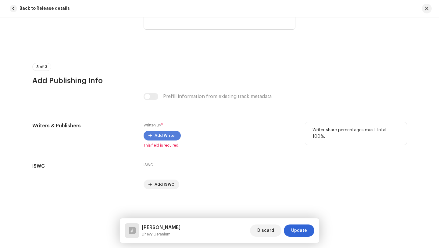
click at [162, 136] on span "Add Writer" at bounding box center [165, 135] width 21 height 12
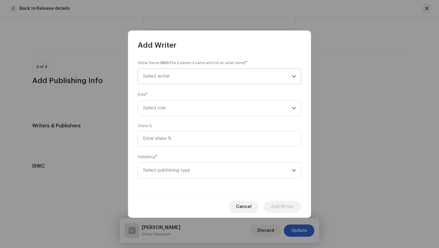
click at [180, 73] on span "Select writer" at bounding box center [217, 76] width 149 height 15
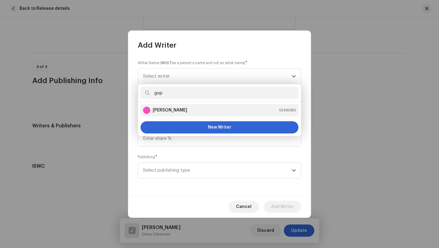
type input "gop"
click at [170, 113] on strong "Gopy Hafid" at bounding box center [170, 110] width 34 height 6
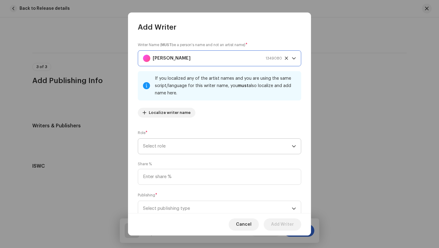
click at [178, 150] on span "Select role" at bounding box center [217, 145] width 149 height 15
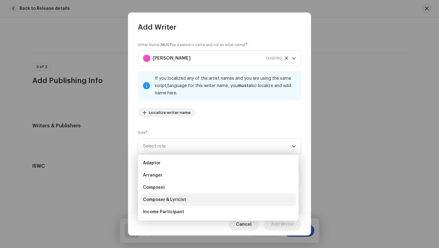
click at [173, 202] on span "Composer & Lyricist" at bounding box center [164, 199] width 43 height 6
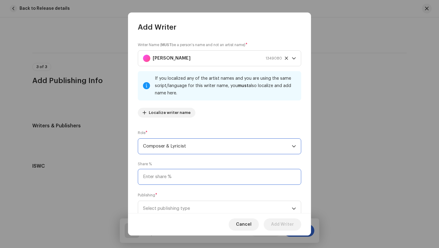
click at [190, 178] on input at bounding box center [219, 177] width 163 height 16
type input "100.00"
click at [218, 209] on span "Select publishing type" at bounding box center [217, 208] width 149 height 15
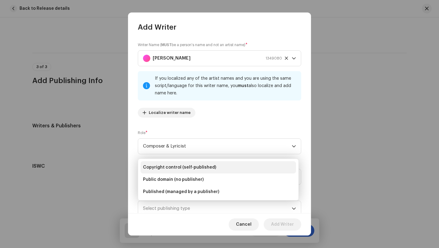
click at [181, 166] on span "Copyright control (self-published)" at bounding box center [179, 167] width 73 height 6
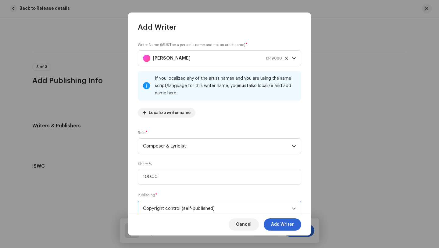
scroll to position [3, 0]
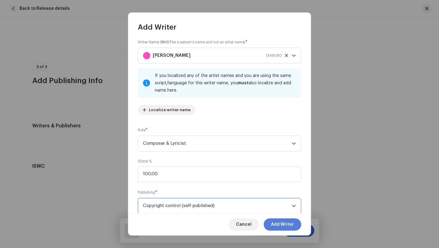
click at [284, 225] on span "Add Writer" at bounding box center [282, 224] width 23 height 12
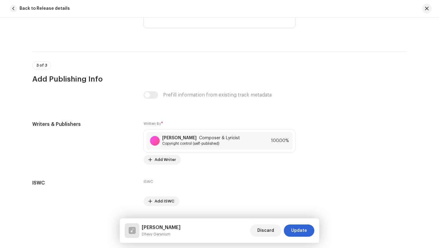
scroll to position [1192, 0]
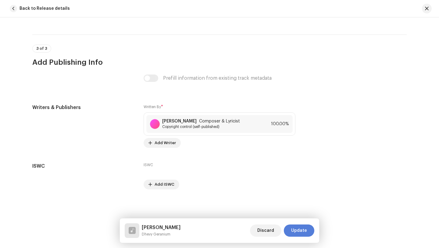
click at [299, 231] on span "Update" at bounding box center [299, 230] width 16 height 12
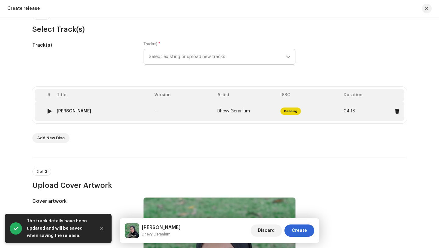
scroll to position [77, 0]
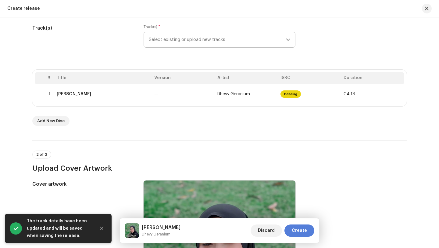
click at [299, 230] on span "Create" at bounding box center [299, 230] width 15 height 12
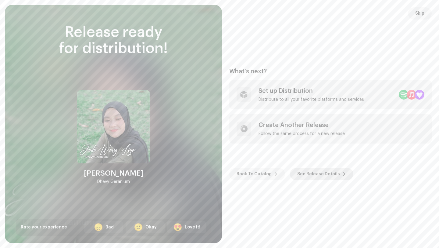
click at [313, 173] on span "See Release Details" at bounding box center [318, 174] width 43 height 12
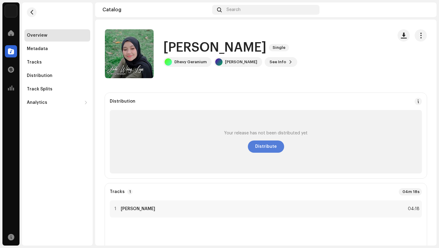
click at [264, 147] on span "Distribute" at bounding box center [266, 146] width 22 height 12
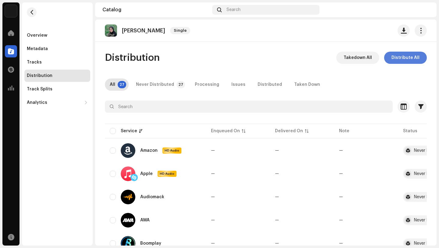
click at [402, 58] on span "Distribute All" at bounding box center [406, 58] width 28 height 12
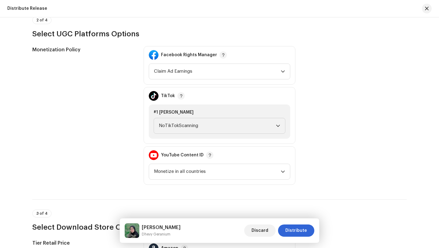
scroll to position [625, 0]
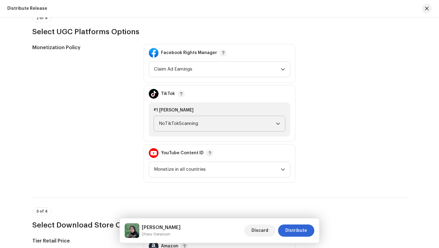
click at [203, 124] on span "NoTikTokScanning" at bounding box center [217, 123] width 117 height 15
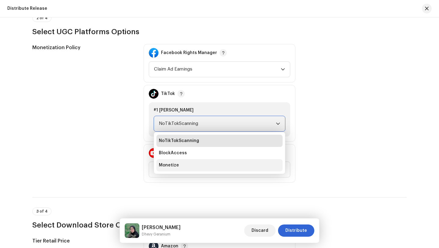
click at [175, 166] on span "Monetize" at bounding box center [169, 165] width 20 height 6
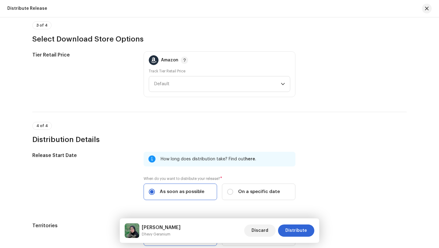
scroll to position [825, 0]
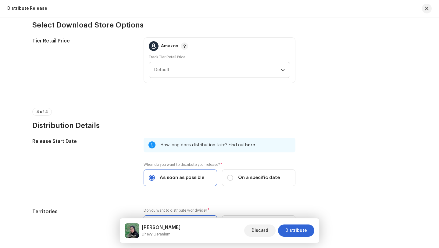
click at [183, 67] on span "Default" at bounding box center [217, 69] width 127 height 15
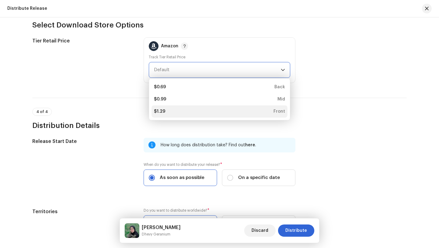
click at [161, 113] on div "$1.29" at bounding box center [159, 111] width 11 height 6
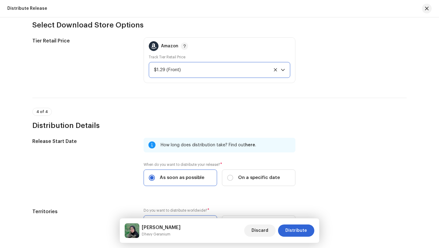
scroll to position [875, 0]
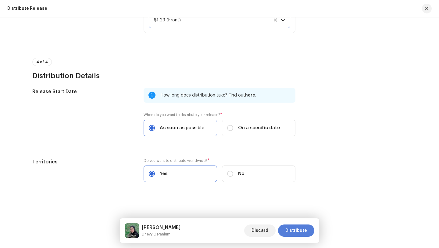
click at [295, 231] on span "Distribute" at bounding box center [296, 230] width 22 height 12
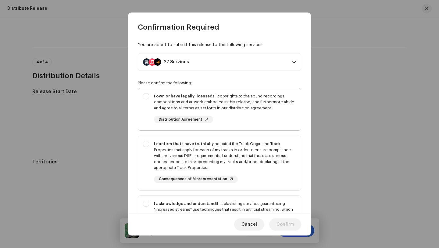
click at [242, 95] on div "I own or have legally licensed all copyrights to the sound recordings, composit…" at bounding box center [225, 102] width 142 height 18
checkbox input "true"
click at [258, 146] on div "I confirm that I have truthfully indicated the Track Origin and Track Propertie…" at bounding box center [225, 156] width 142 height 30
checkbox input "true"
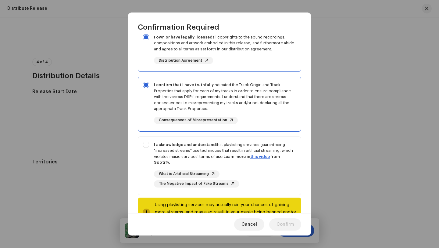
scroll to position [82, 0]
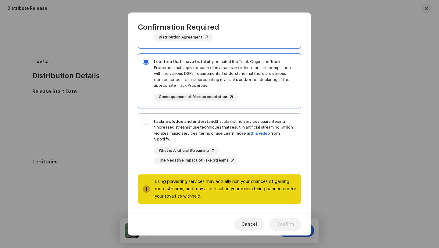
click at [256, 125] on div "I acknowledge and understand that playlisting services guaranteeing "increased …" at bounding box center [225, 130] width 142 height 24
checkbox input "true"
click at [286, 227] on span "Confirm" at bounding box center [285, 224] width 17 height 12
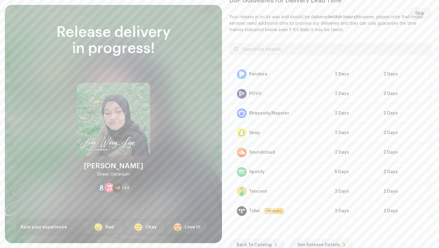
scroll to position [294, 0]
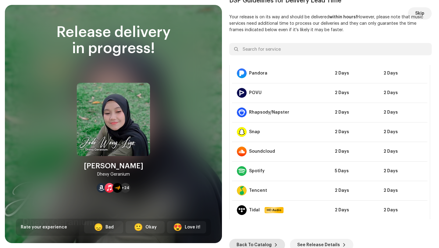
click at [257, 244] on span "Back To Catalog" at bounding box center [254, 244] width 35 height 12
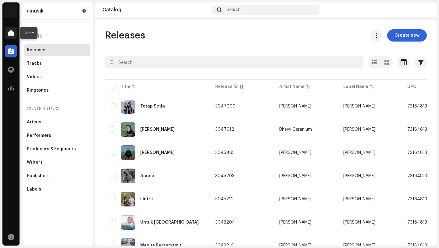
click at [12, 33] on span at bounding box center [11, 32] width 6 height 5
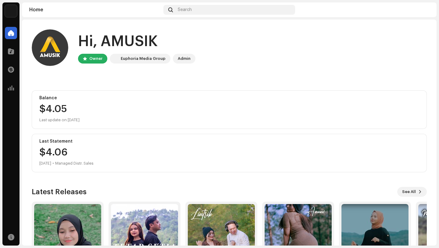
scroll to position [54, 0]
